Goal: Task Accomplishment & Management: Complete application form

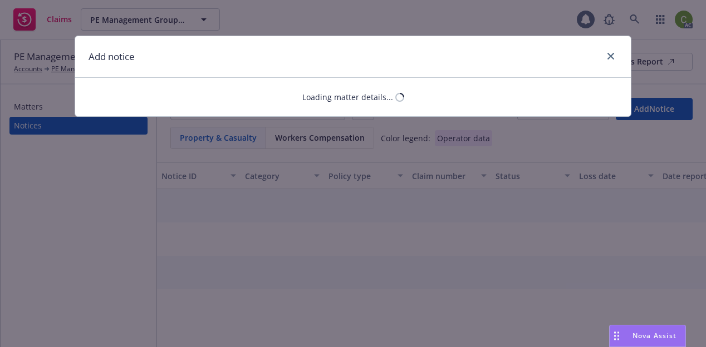
select select "GENERAL_LIABILITY"
select select "open"
select select "CLAIM"
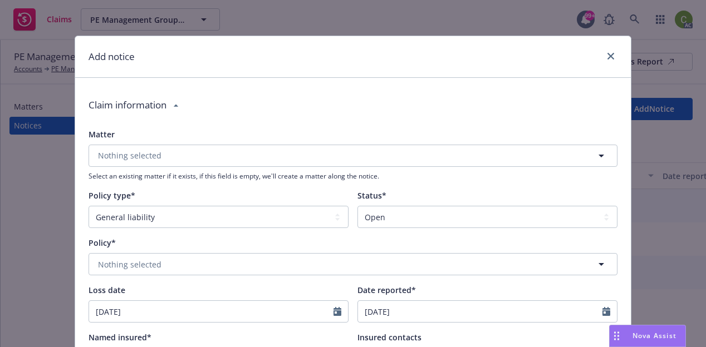
type textarea "x"
type textarea "Insured received complaint for damages alleging: 1. Rescission of Contract 2. B…"
type textarea "x"
type textarea "Insured received complaint for damages alleging: 1. Rescission of Contract 2. B…"
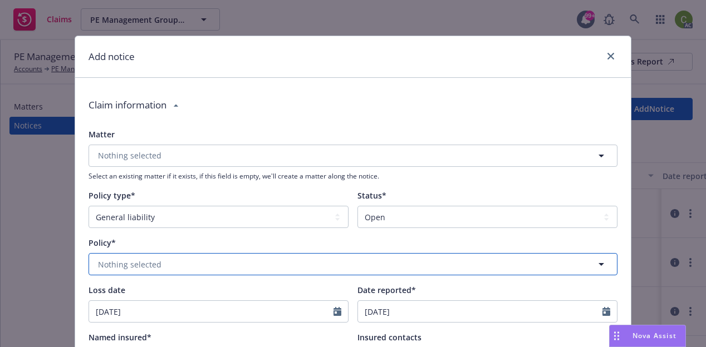
click at [239, 267] on button "Nothing selected" at bounding box center [353, 264] width 529 height 22
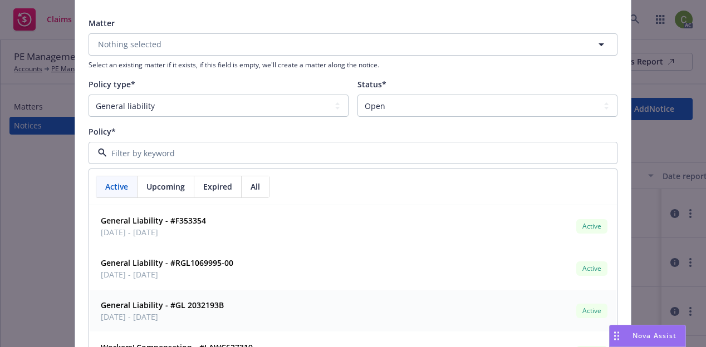
scroll to position [167, 0]
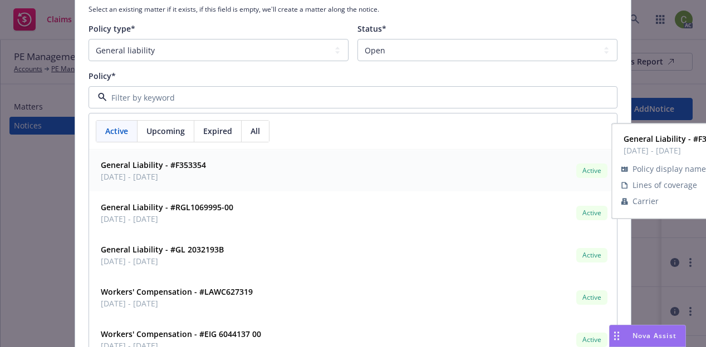
drag, startPoint x: 256, startPoint y: 134, endPoint x: 250, endPoint y: 129, distance: 7.9
click at [256, 133] on div "All" at bounding box center [255, 131] width 27 height 21
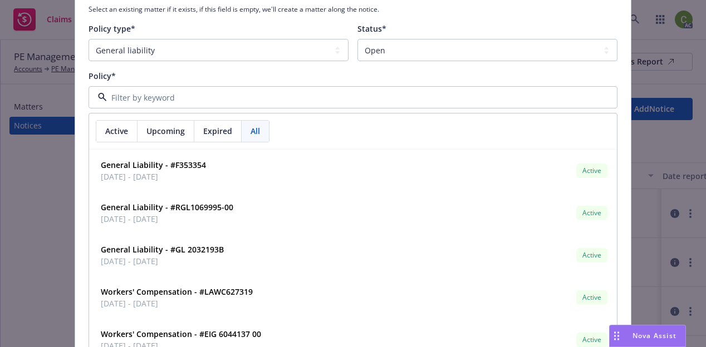
click at [233, 101] on input at bounding box center [351, 98] width 488 height 12
type input "colony"
type textarea "x"
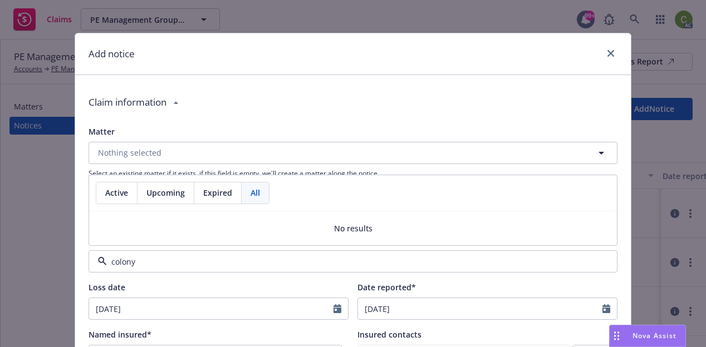
scroll to position [0, 0]
